Goal: Navigation & Orientation: Find specific page/section

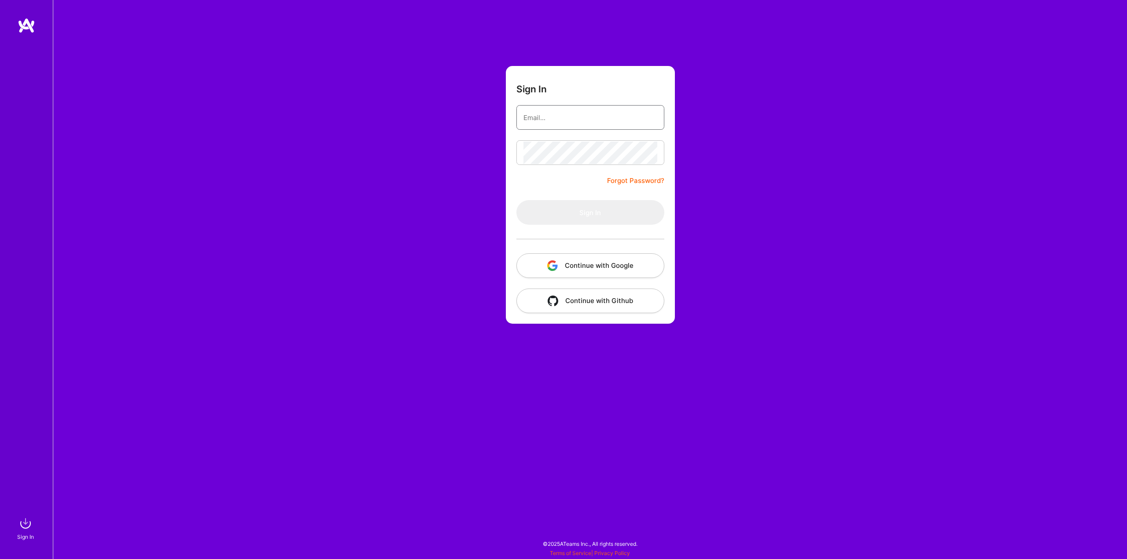
type input "[EMAIL_ADDRESS][DOMAIN_NAME]"
click at [543, 219] on button "Sign In" at bounding box center [590, 212] width 148 height 25
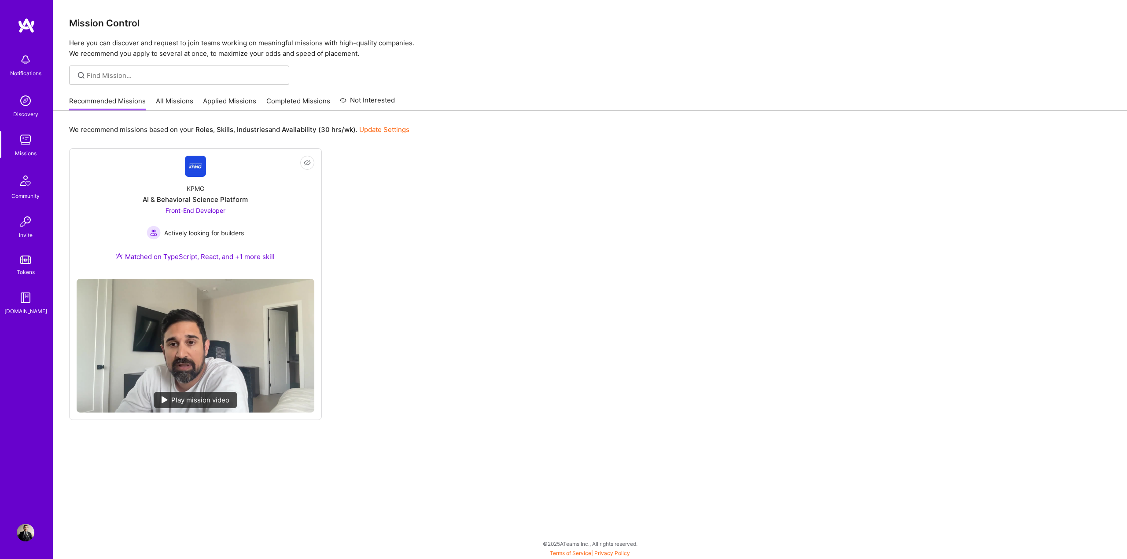
click at [167, 98] on link "All Missions" at bounding box center [174, 103] width 37 height 15
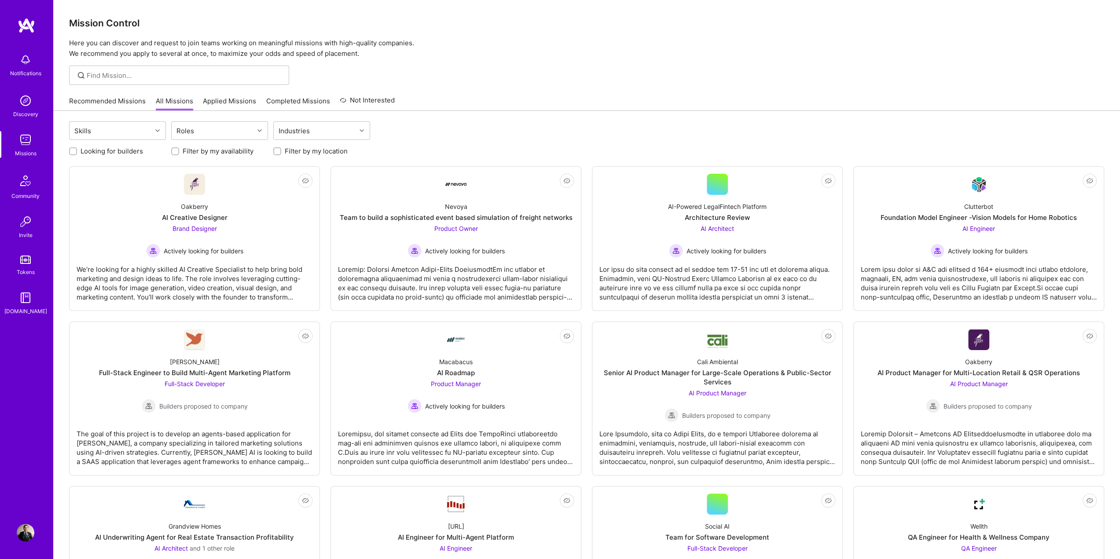
click at [131, 152] on label "Looking for builders" at bounding box center [112, 151] width 62 height 9
click at [77, 152] on input "Looking for builders" at bounding box center [74, 152] width 6 height 6
checkbox input "true"
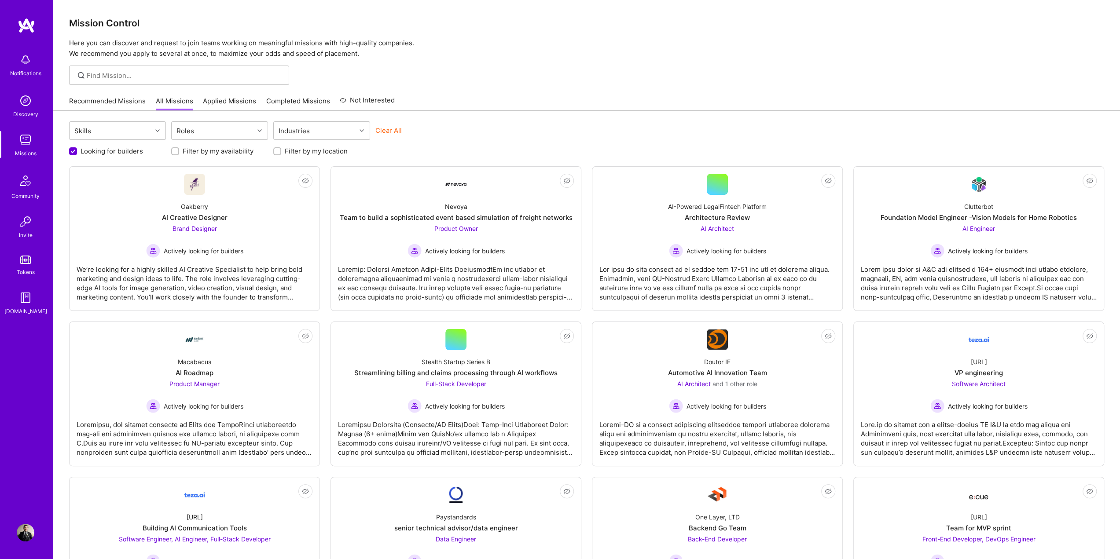
click at [276, 153] on input "Filter by my location" at bounding box center [278, 152] width 6 height 6
checkbox input "true"
click at [211, 126] on div "Roles" at bounding box center [213, 131] width 82 height 18
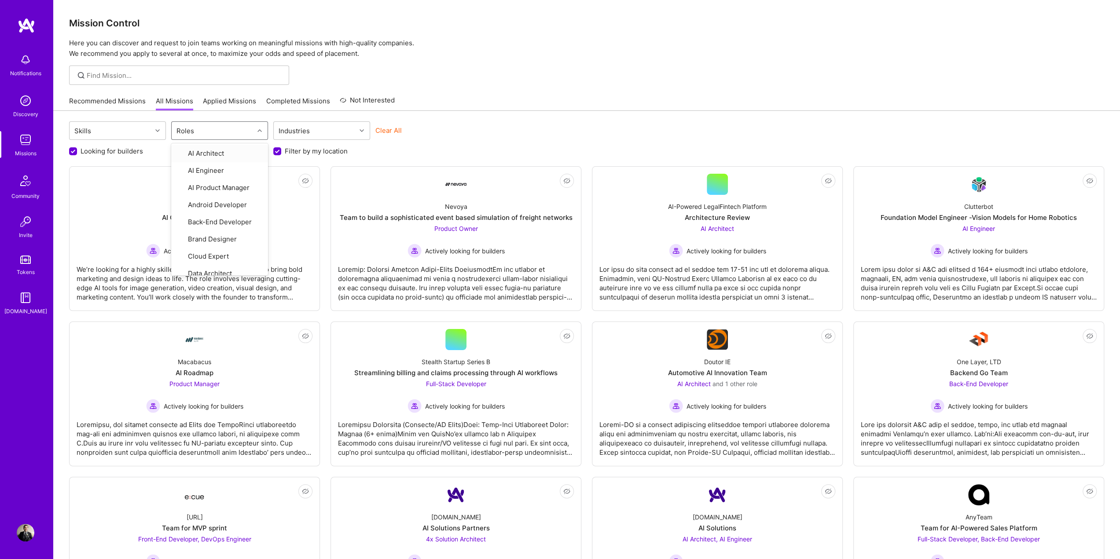
click at [211, 126] on div "Roles" at bounding box center [213, 131] width 82 height 18
click at [562, 85] on div "Mission Control Here you can discover and request to join teams working on mean…" at bounding box center [586, 477] width 1067 height 954
click at [26, 26] on img at bounding box center [27, 26] width 18 height 16
